Goal: Transaction & Acquisition: Purchase product/service

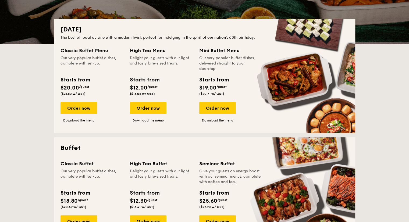
scroll to position [107, 0]
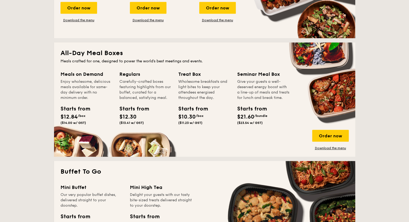
scroll to position [322, 0]
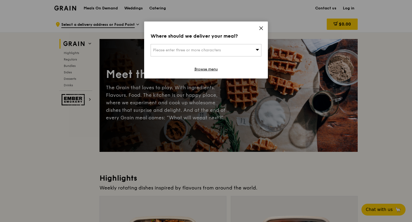
click at [261, 30] on icon at bounding box center [261, 28] width 5 height 5
click at [257, 28] on div "Where should we deliver your meal? Please enter three or more characters Browse…" at bounding box center [206, 49] width 124 height 57
click at [259, 27] on icon at bounding box center [261, 28] width 5 height 5
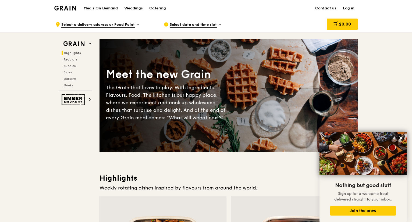
click at [400, 139] on icon at bounding box center [400, 137] width 3 height 3
